Goal: Task Accomplishment & Management: Use online tool/utility

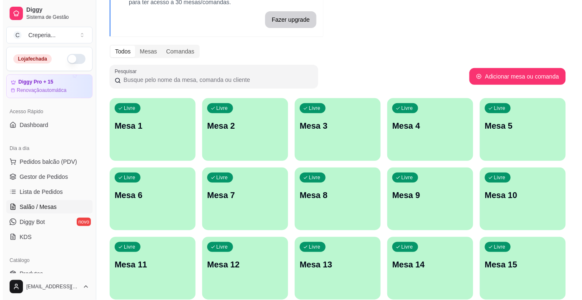
scroll to position [98, 0]
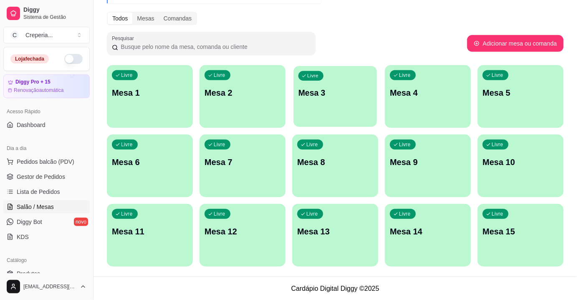
click at [341, 109] on div "Livre Mesa 3" at bounding box center [334, 91] width 83 height 51
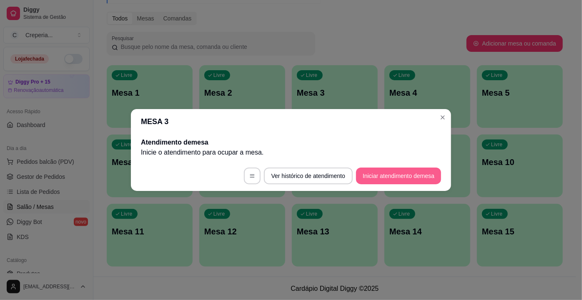
click at [379, 170] on button "Iniciar atendimento de mesa" at bounding box center [398, 175] width 85 height 17
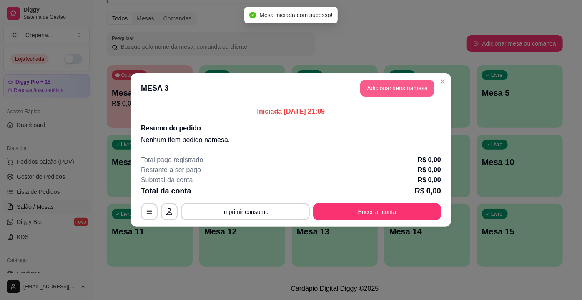
click at [384, 85] on button "Adicionar itens na mesa" at bounding box center [397, 88] width 74 height 17
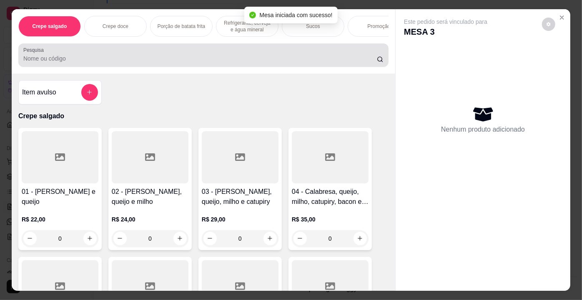
click at [133, 55] on div at bounding box center [203, 55] width 360 height 17
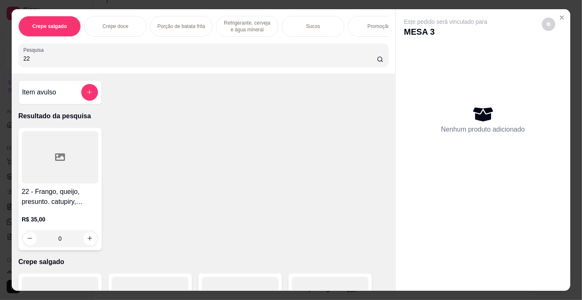
type input "22"
click at [61, 179] on div at bounding box center [60, 157] width 77 height 52
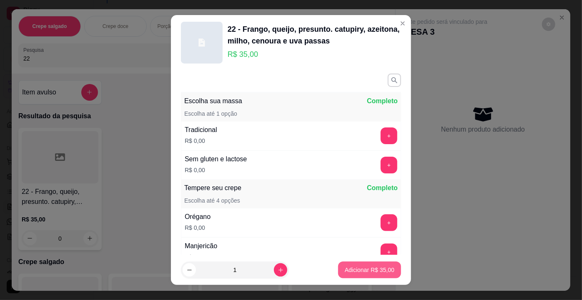
click at [358, 262] on button "Adicionar R$ 35,00" at bounding box center [369, 269] width 63 height 17
type input "1"
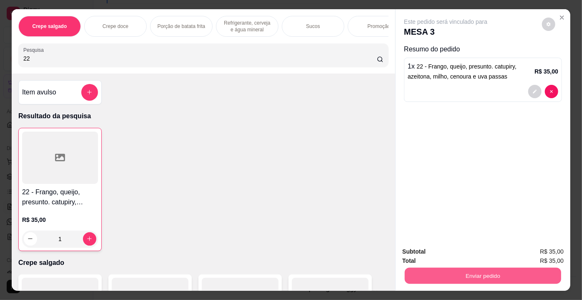
click at [432, 269] on button "Enviar pedido" at bounding box center [483, 275] width 156 height 16
click at [559, 257] on button "Enviar pedido" at bounding box center [543, 251] width 46 height 15
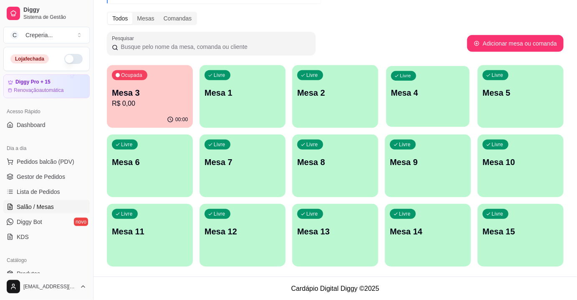
click at [406, 107] on div "Livre Mesa 4" at bounding box center [427, 91] width 83 height 51
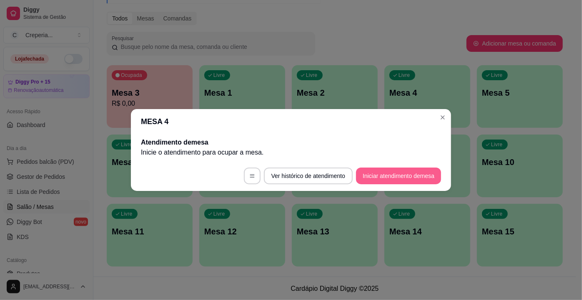
click at [366, 173] on button "Iniciar atendimento de mesa" at bounding box center [398, 175] width 85 height 17
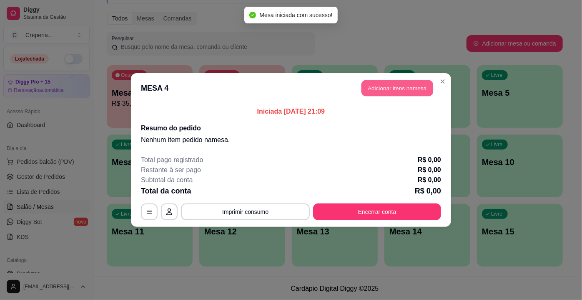
click at [380, 92] on button "Adicionar itens na mesa" at bounding box center [398, 88] width 72 height 16
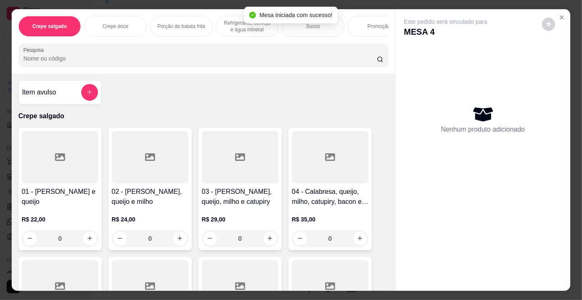
click at [338, 170] on div at bounding box center [330, 157] width 77 height 52
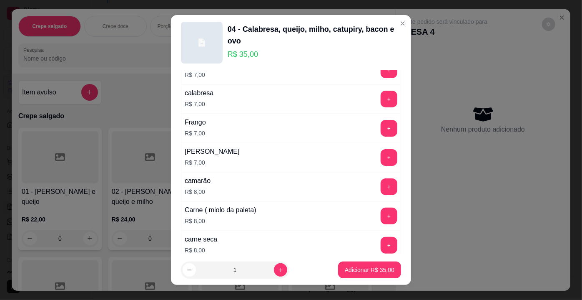
scroll to position [1513, 0]
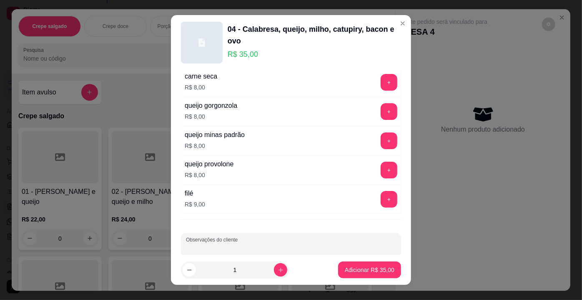
click at [348, 244] on input "Observações do cliente" at bounding box center [291, 248] width 210 height 8
type input "SEM OVO"
click at [366, 275] on button "Adicionar R$ 35,00" at bounding box center [369, 269] width 63 height 17
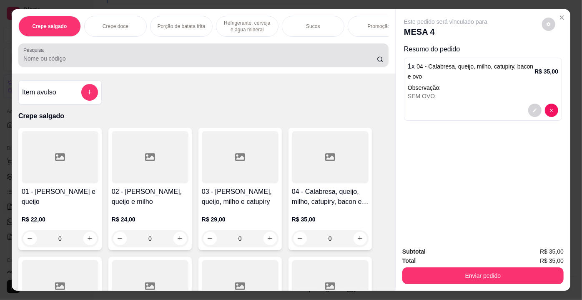
click at [39, 62] on input "Pesquisa" at bounding box center [200, 58] width 354 height 8
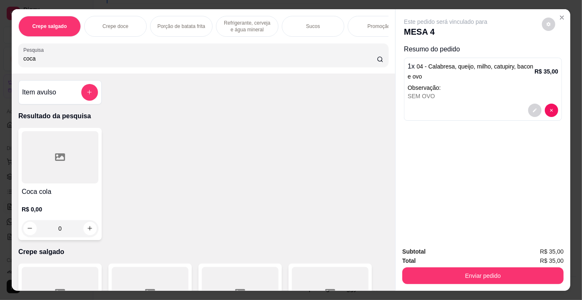
type input "coca"
click at [64, 143] on div at bounding box center [60, 157] width 77 height 52
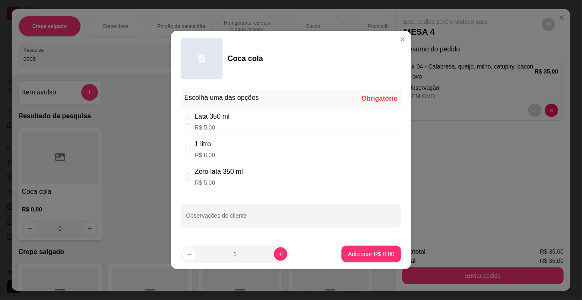
click at [209, 125] on p "R$ 5,00" at bounding box center [212, 127] width 35 height 8
radio input "true"
click at [368, 254] on p "Adicionar R$ 5,00" at bounding box center [371, 253] width 45 height 8
type input "1"
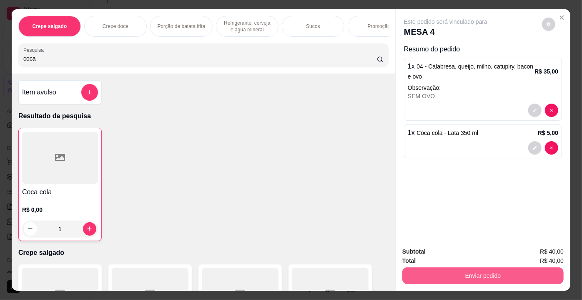
click at [467, 270] on button "Enviar pedido" at bounding box center [483, 275] width 161 height 17
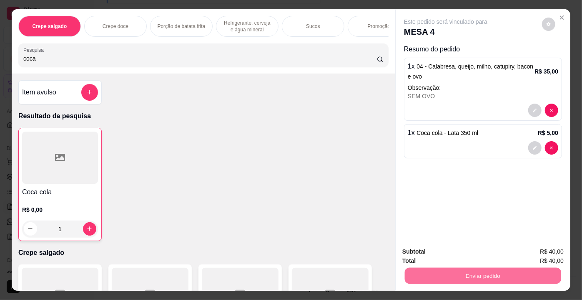
click at [535, 249] on button "Enviar pedido" at bounding box center [542, 252] width 47 height 16
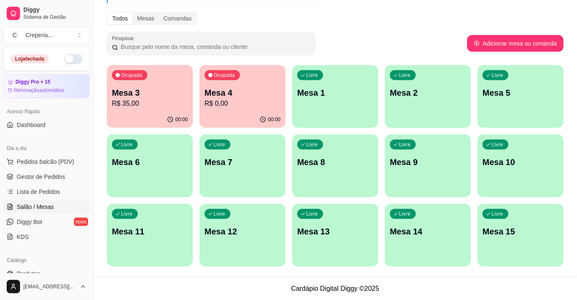
click at [237, 162] on p "Mesa 7" at bounding box center [242, 162] width 76 height 12
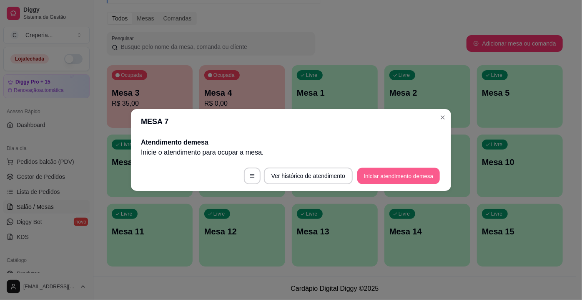
click at [391, 179] on button "Iniciar atendimento de mesa" at bounding box center [399, 176] width 83 height 16
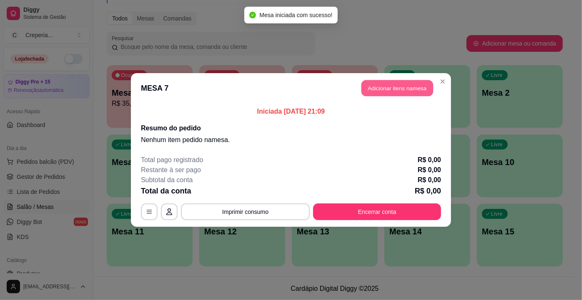
click at [377, 84] on button "Adicionar itens na mesa" at bounding box center [398, 88] width 72 height 16
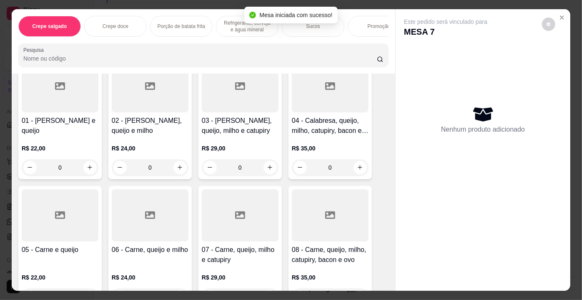
scroll to position [76, 0]
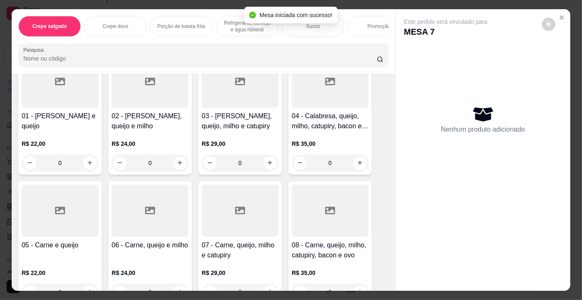
click at [183, 206] on div at bounding box center [150, 210] width 77 height 52
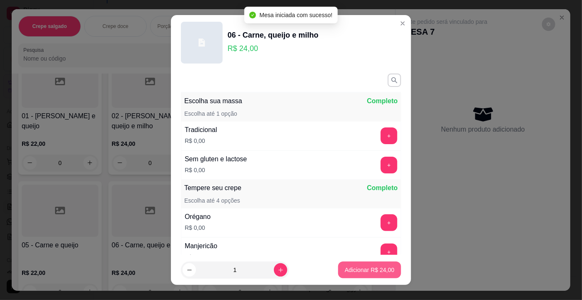
click at [363, 269] on p "Adicionar R$ 24,00" at bounding box center [370, 269] width 50 height 8
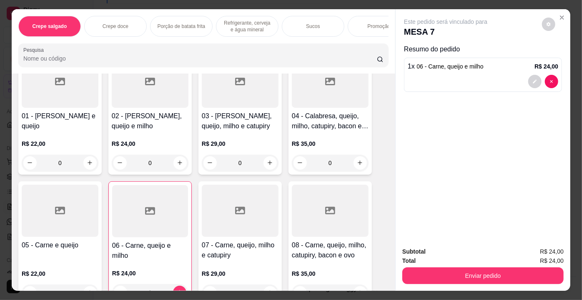
type input "1"
click at [78, 60] on input "Pesquisa" at bounding box center [200, 58] width 354 height 8
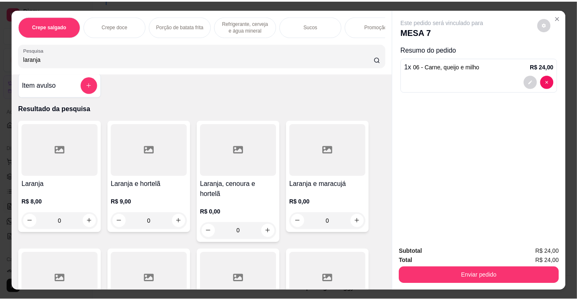
scroll to position [0, 0]
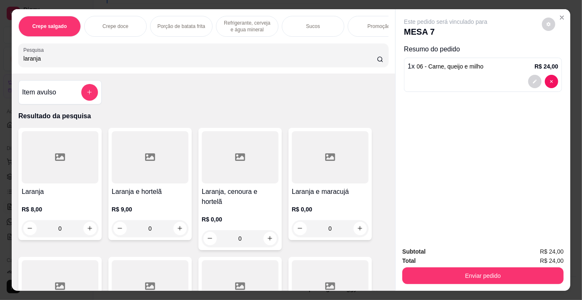
type input "laranja"
click at [76, 170] on div at bounding box center [60, 157] width 77 height 52
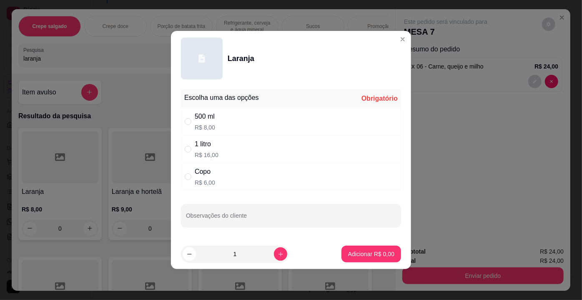
click at [211, 122] on div "500 ml R$ 8,00" at bounding box center [205, 121] width 20 height 20
radio input "true"
click at [352, 250] on p "Adicionar R$ 8,00" at bounding box center [371, 253] width 45 height 8
type input "1"
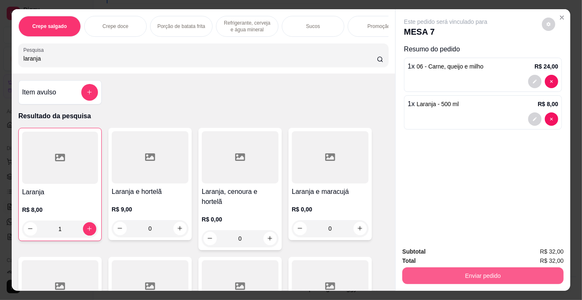
click at [472, 273] on button "Enviar pedido" at bounding box center [483, 275] width 161 height 17
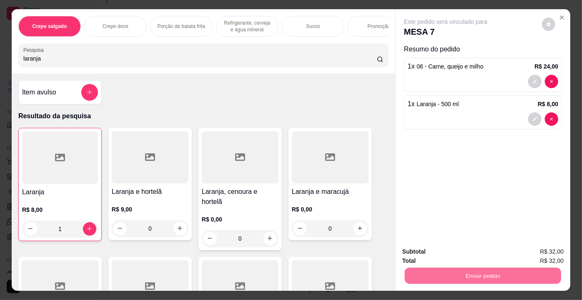
click at [537, 249] on button "Enviar pedido" at bounding box center [543, 251] width 46 height 15
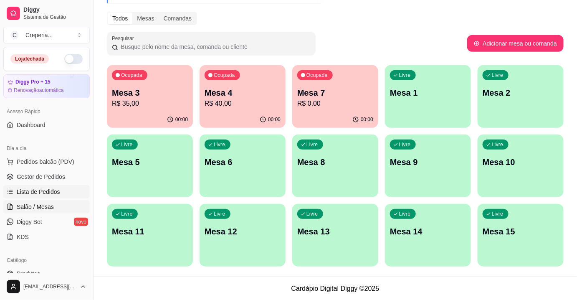
click at [36, 193] on span "Lista de Pedidos" at bounding box center [38, 191] width 43 height 8
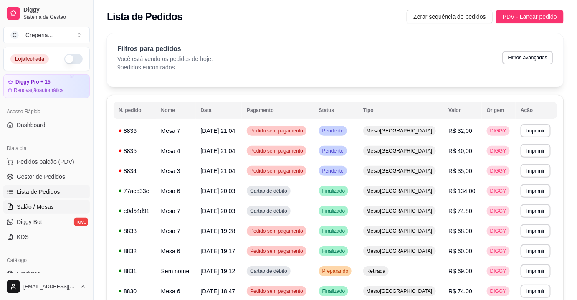
click at [36, 205] on span "Salão / Mesas" at bounding box center [35, 206] width 37 height 8
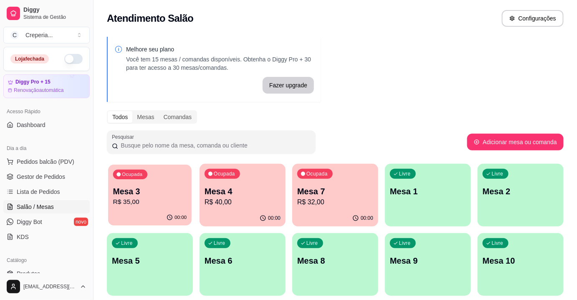
click at [144, 199] on p "R$ 35,00" at bounding box center [150, 202] width 74 height 10
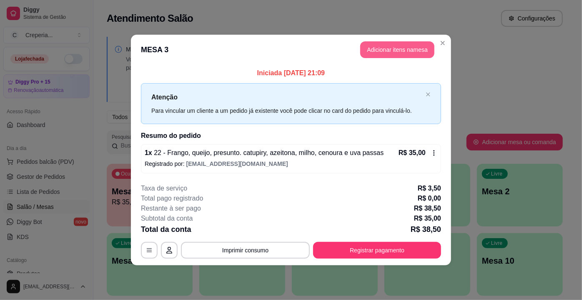
click at [382, 50] on button "Adicionar itens na mesa" at bounding box center [397, 49] width 74 height 17
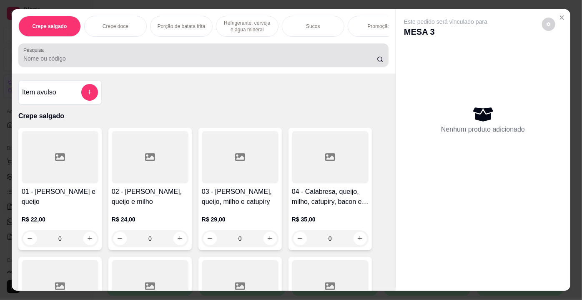
click at [147, 63] on input "Pesquisa" at bounding box center [200, 58] width 354 height 8
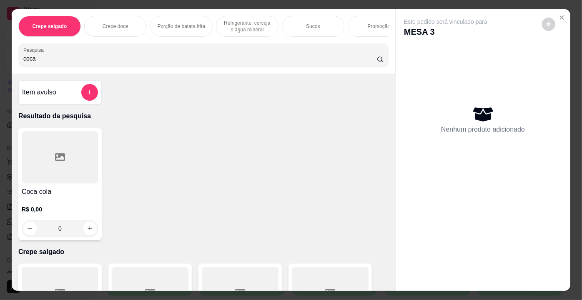
type input "coca"
click at [73, 161] on div at bounding box center [60, 157] width 77 height 52
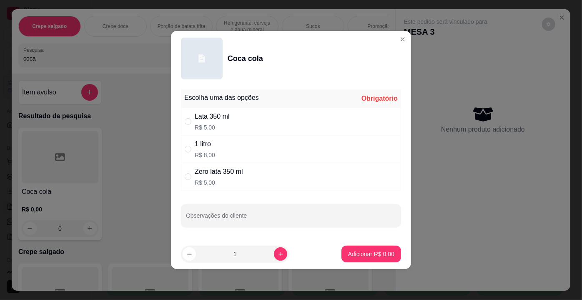
click at [216, 173] on div "Zero lata 350 ml" at bounding box center [219, 171] width 48 height 10
radio input "true"
click at [351, 255] on p "Adicionar R$ 5,00" at bounding box center [371, 253] width 46 height 8
type input "1"
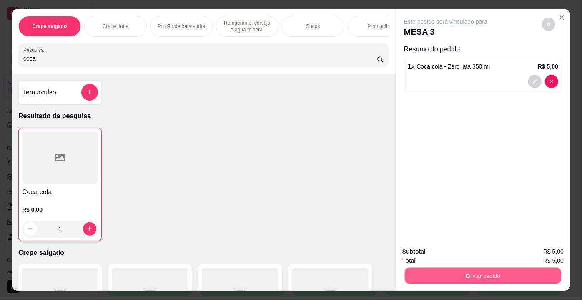
click at [451, 273] on button "Enviar pedido" at bounding box center [483, 275] width 156 height 16
click at [536, 253] on button "Enviar pedido" at bounding box center [542, 252] width 47 height 16
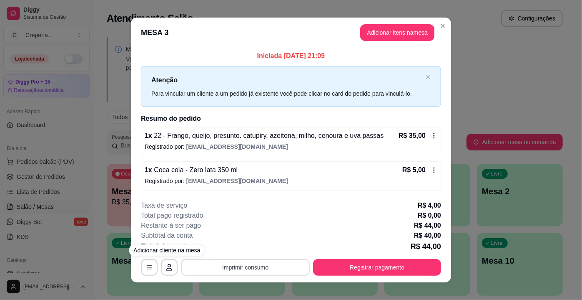
click at [207, 270] on button "Imprimir consumo" at bounding box center [245, 267] width 129 height 17
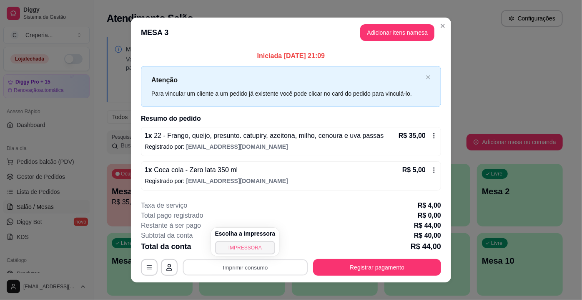
click at [251, 244] on button "IMPRESSORA" at bounding box center [245, 247] width 60 height 13
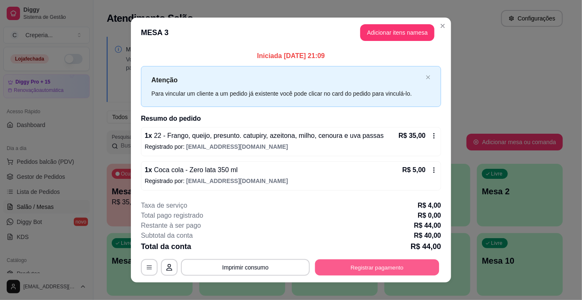
click at [353, 267] on button "Registrar pagamento" at bounding box center [377, 267] width 124 height 16
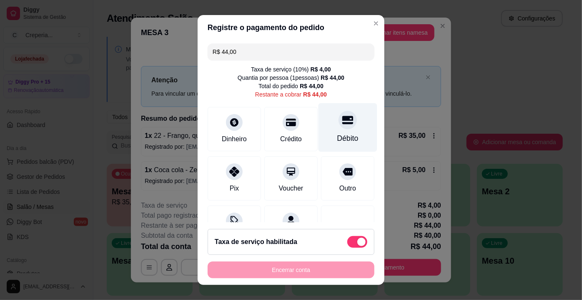
click at [326, 124] on div "Débito" at bounding box center [348, 127] width 59 height 49
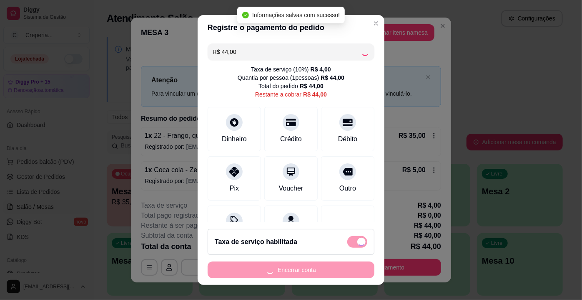
type input "R$ 0,00"
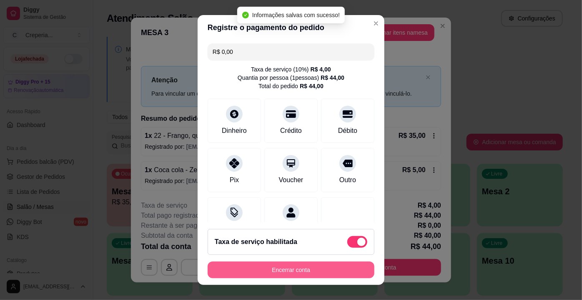
click at [285, 269] on div "Encerrar conta" at bounding box center [291, 269] width 167 height 17
click at [285, 269] on button "Encerrar conta" at bounding box center [291, 270] width 162 height 16
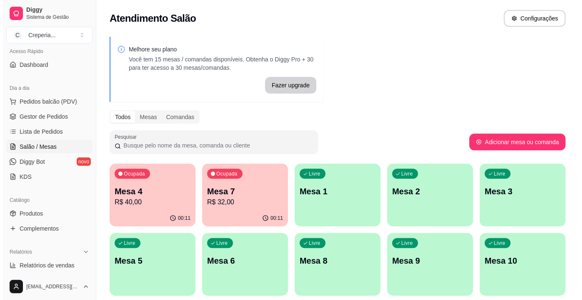
scroll to position [113, 0]
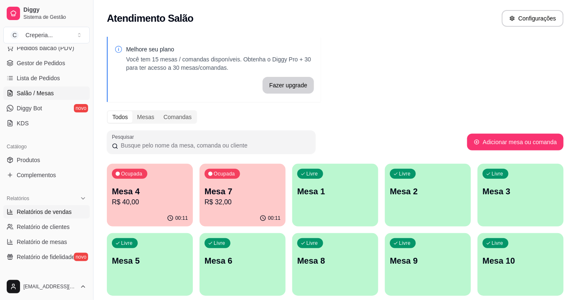
click at [45, 214] on span "Relatórios de vendas" at bounding box center [44, 211] width 55 height 8
select select "ALL"
select select "0"
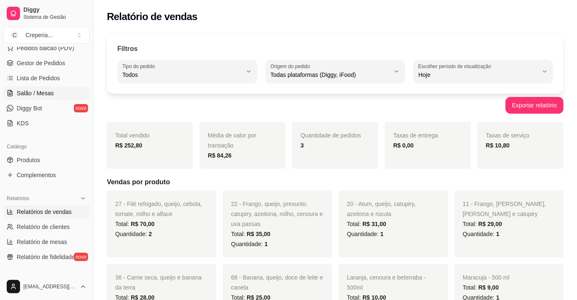
click at [43, 97] on link "Salão / Mesas" at bounding box center [46, 92] width 86 height 13
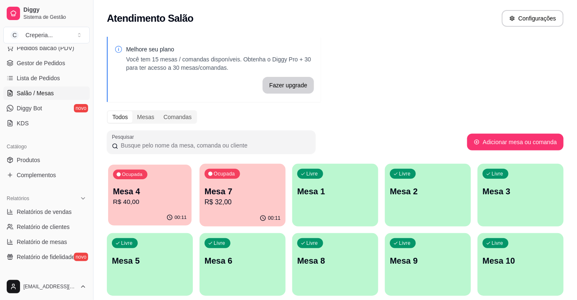
click at [121, 199] on p "R$ 40,00" at bounding box center [150, 202] width 74 height 10
click at [227, 197] on p "R$ 32,00" at bounding box center [242, 202] width 76 height 10
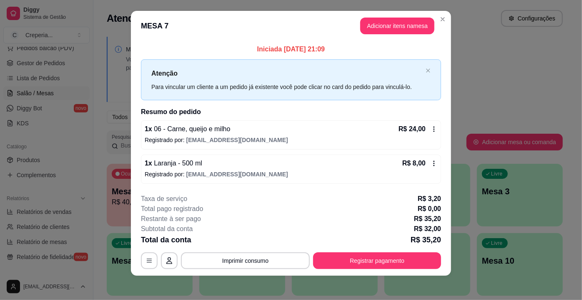
scroll to position [8, 0]
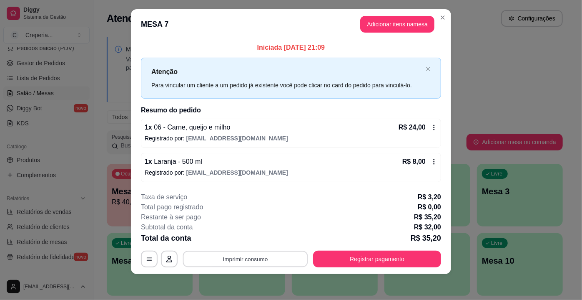
click at [255, 254] on button "Imprimir consumo" at bounding box center [245, 258] width 125 height 16
click at [257, 239] on button "IMPRESSORA" at bounding box center [245, 238] width 60 height 13
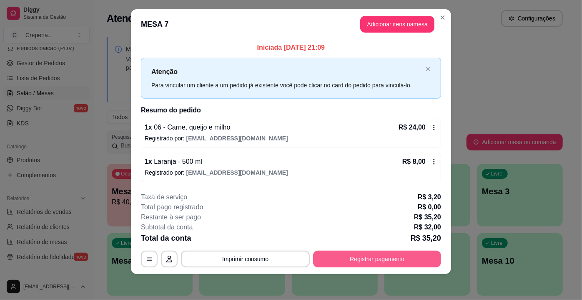
click at [373, 262] on button "Registrar pagamento" at bounding box center [377, 258] width 128 height 17
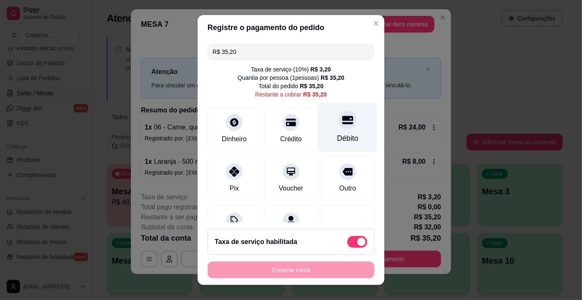
click at [339, 125] on div at bounding box center [348, 120] width 18 height 18
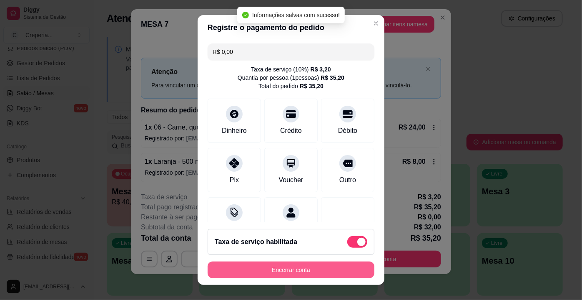
type input "R$ 0,00"
click at [278, 273] on button "Encerrar conta" at bounding box center [291, 270] width 162 height 16
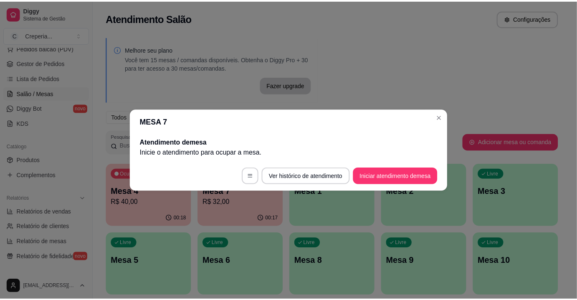
scroll to position [0, 0]
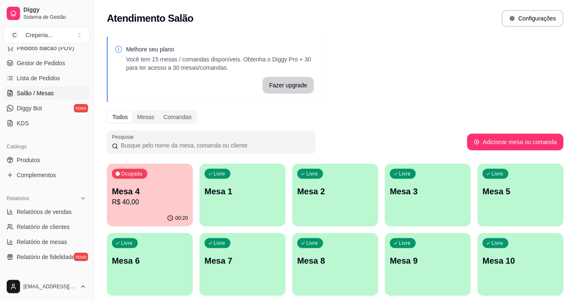
click at [154, 204] on p "R$ 40,00" at bounding box center [150, 202] width 76 height 10
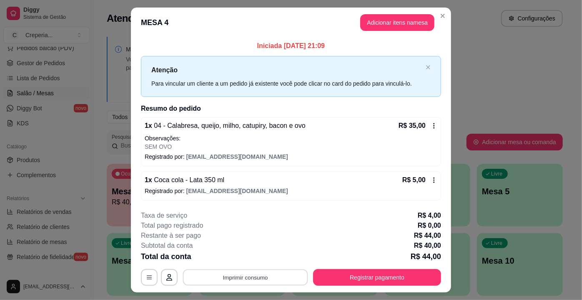
click at [258, 278] on button "Imprimir consumo" at bounding box center [245, 277] width 125 height 16
click at [253, 258] on button "IMPRESSORA" at bounding box center [245, 257] width 58 height 13
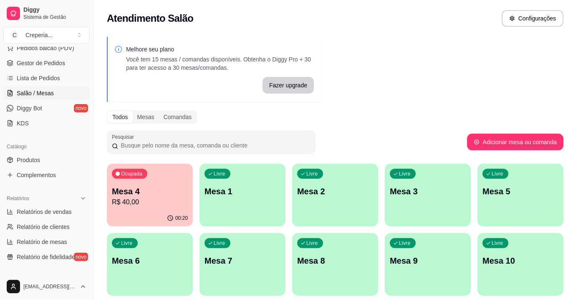
click at [160, 205] on p "R$ 40,00" at bounding box center [150, 202] width 76 height 10
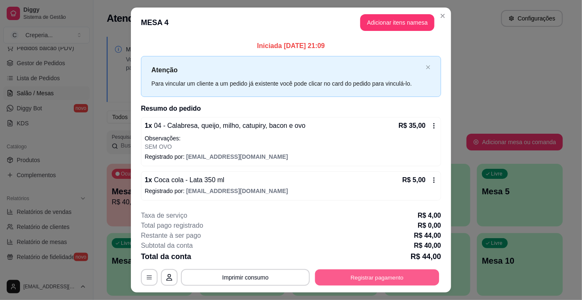
click at [383, 276] on button "Registrar pagamento" at bounding box center [377, 277] width 124 height 16
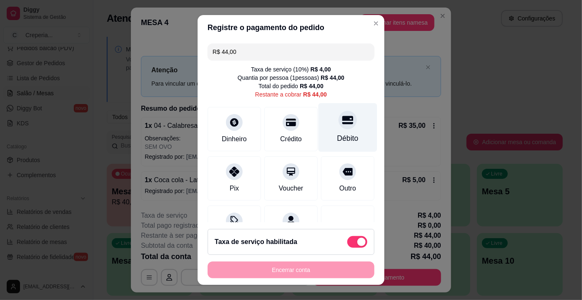
click at [338, 130] on div "Débito" at bounding box center [348, 127] width 59 height 49
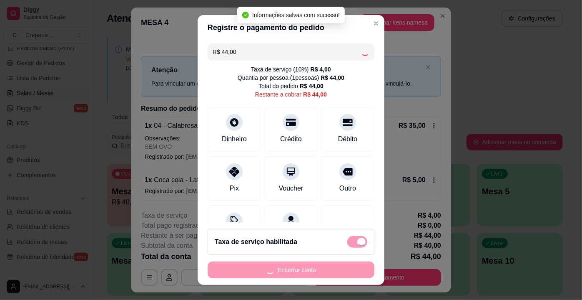
type input "R$ 0,00"
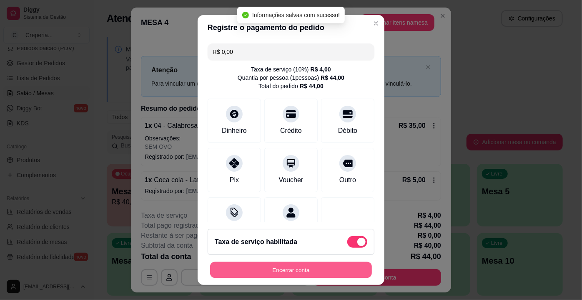
click at [305, 271] on button "Encerrar conta" at bounding box center [291, 270] width 162 height 16
